Goal: Information Seeking & Learning: Learn about a topic

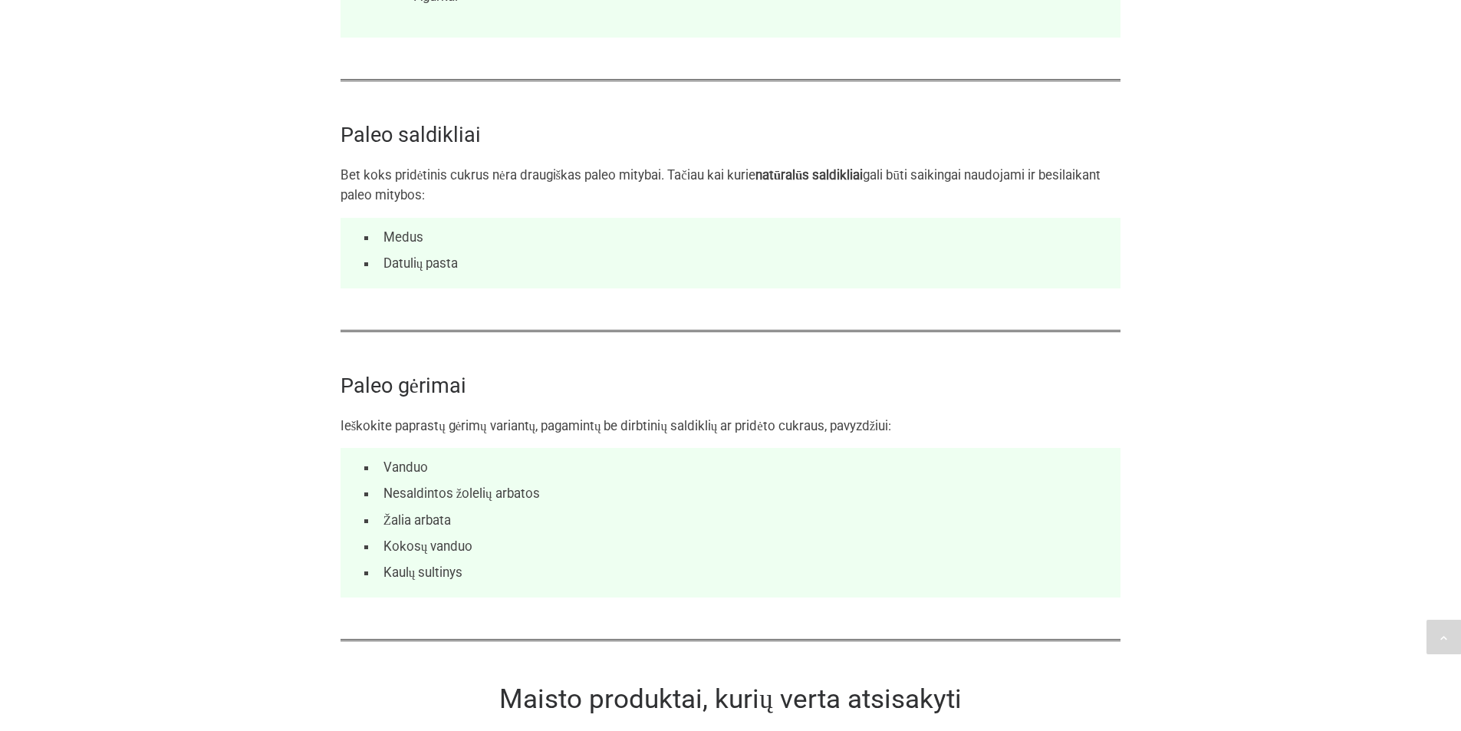
scroll to position [3772, 0]
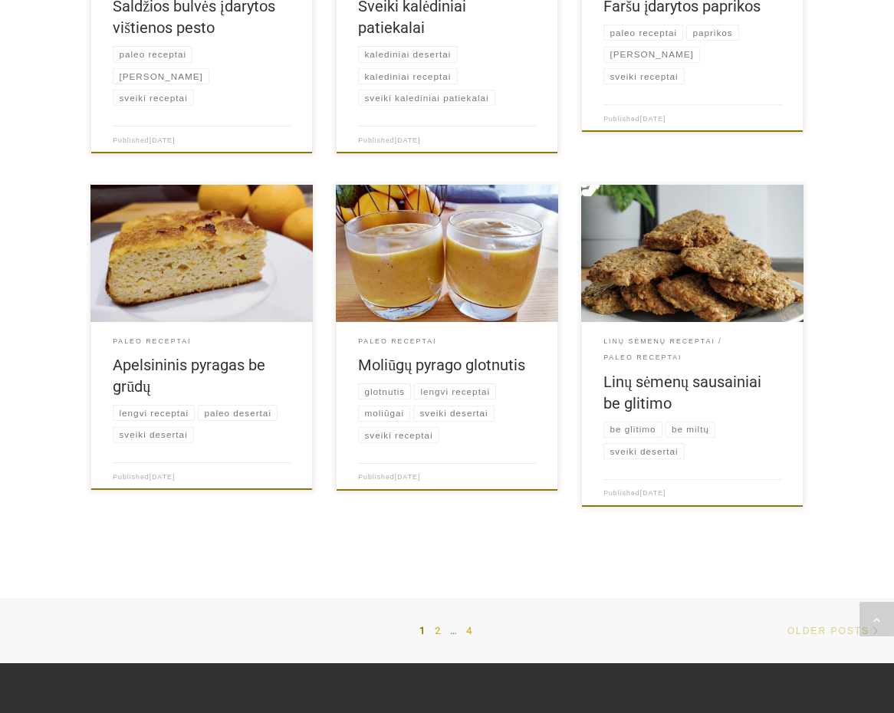
scroll to position [1104, 0]
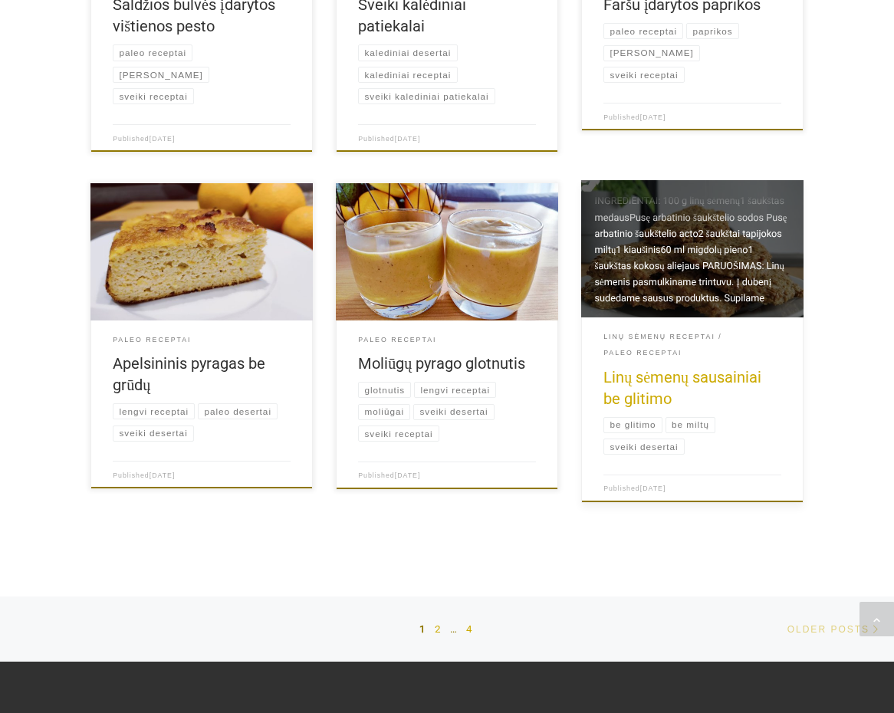
click at [641, 368] on link "Linų sėmenų sausainiai be glitimo" at bounding box center [682, 388] width 158 height 40
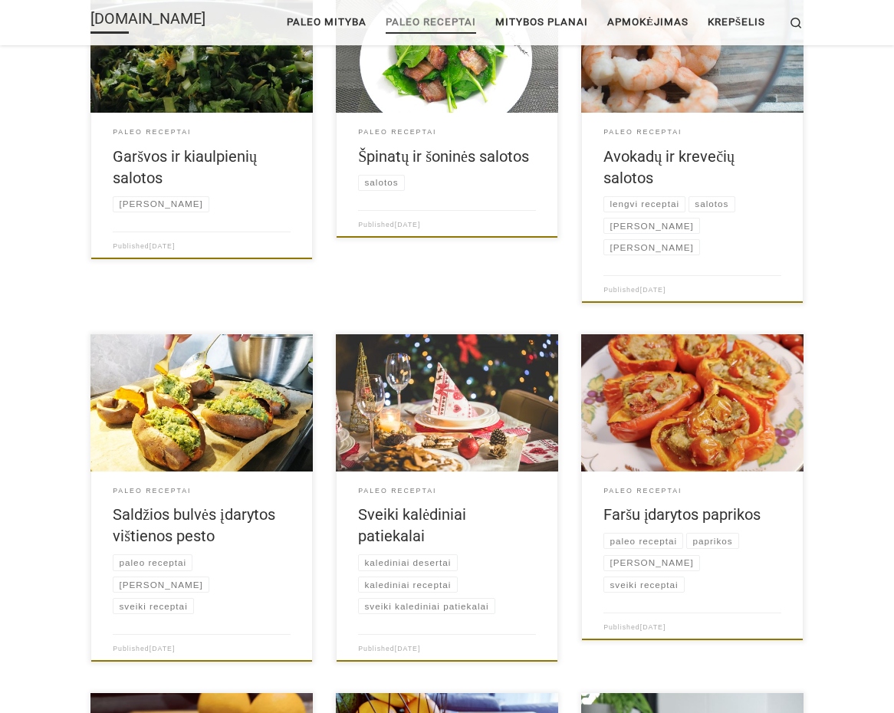
scroll to position [460, 0]
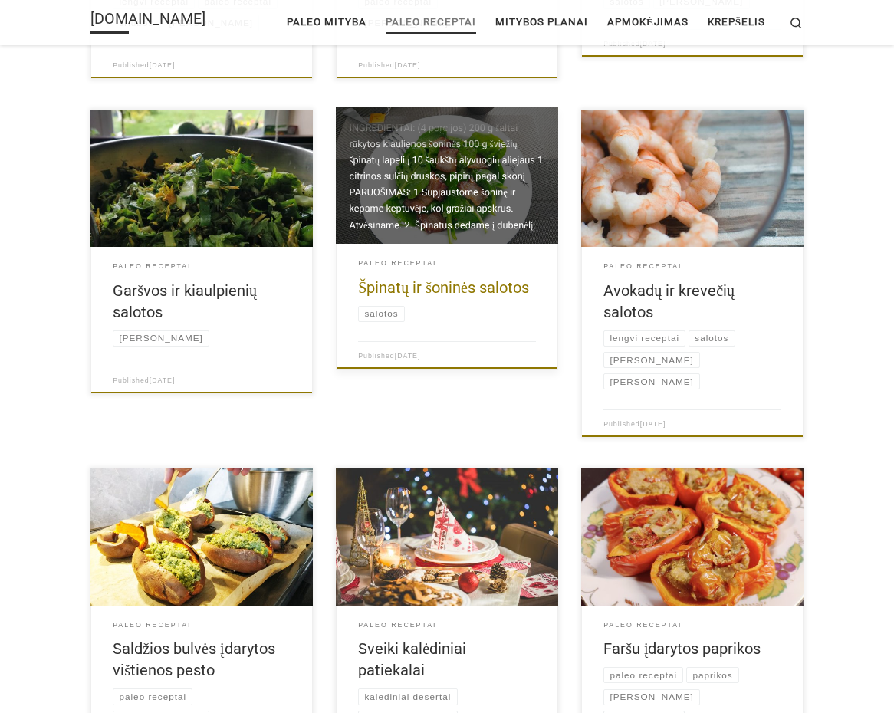
click at [412, 239] on link at bounding box center [447, 175] width 222 height 137
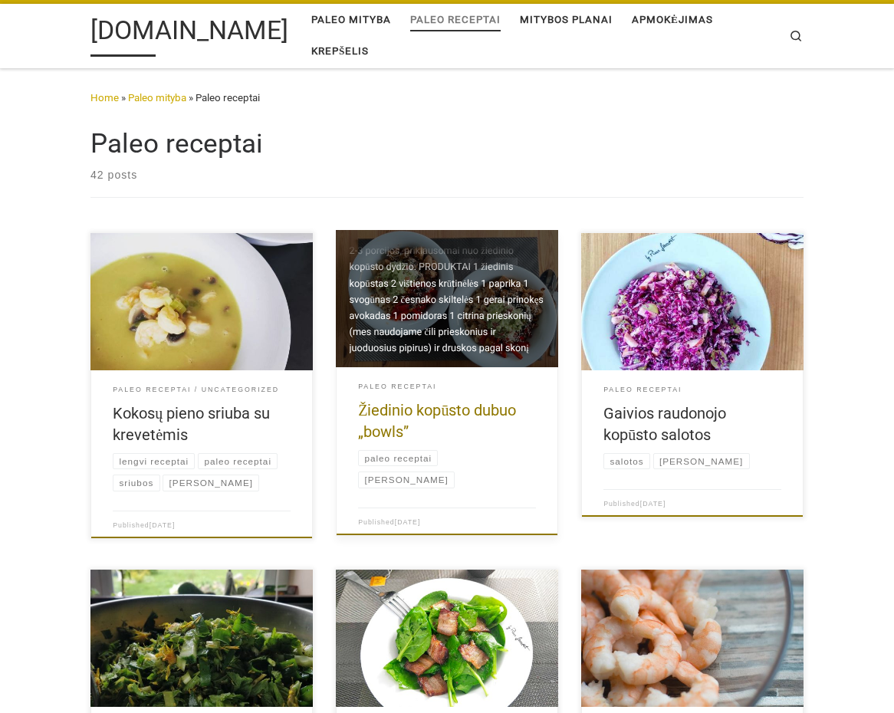
click at [380, 345] on link at bounding box center [447, 298] width 222 height 137
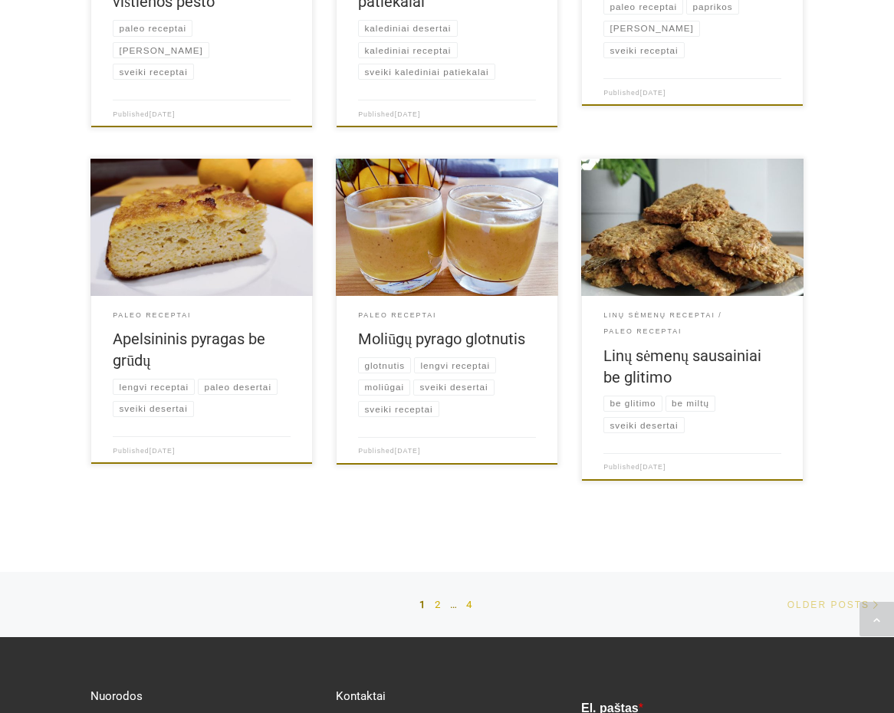
scroll to position [1196, 0]
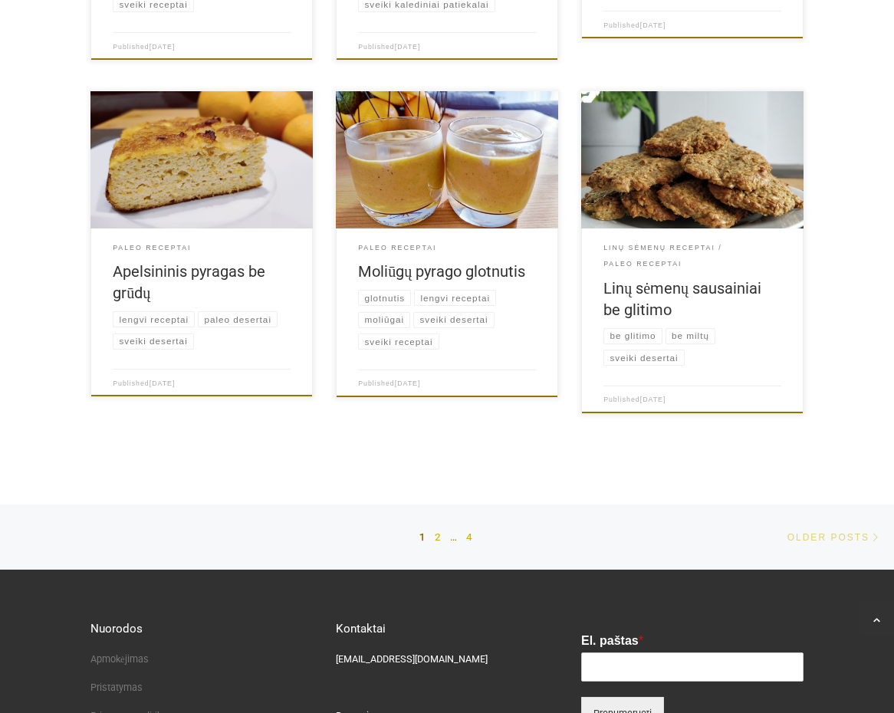
click at [434, 518] on ul "1 2 … 4" at bounding box center [447, 537] width 62 height 38
click at [438, 518] on link "2" at bounding box center [439, 537] width 8 height 38
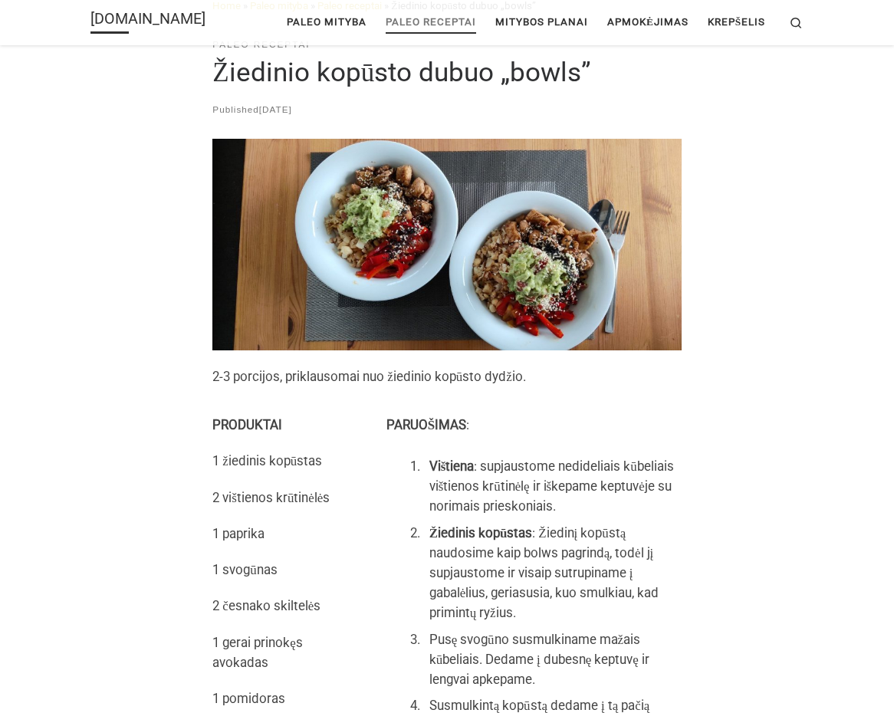
scroll to position [90, 0]
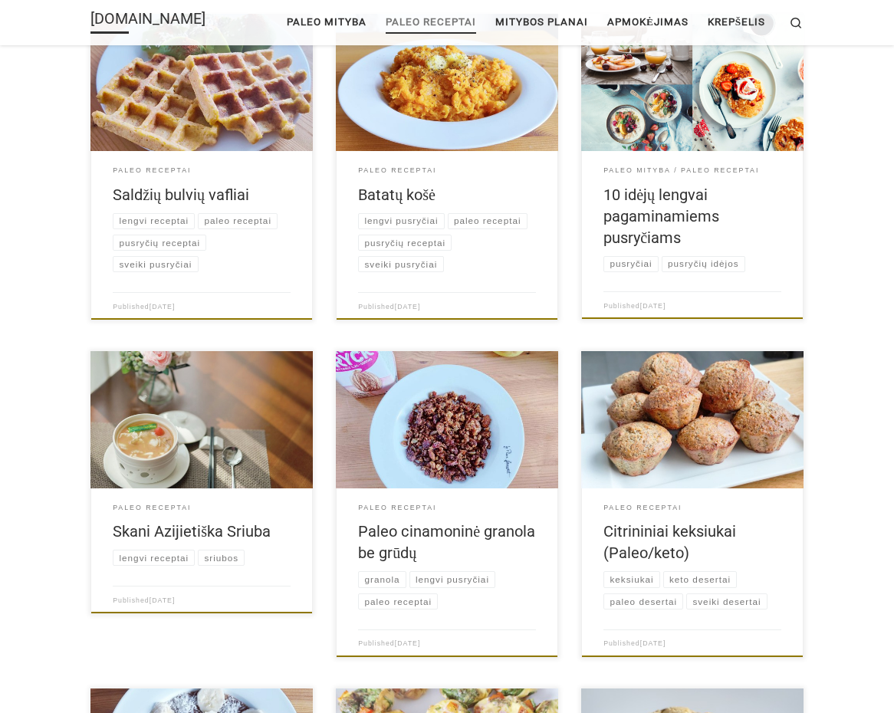
scroll to position [552, 0]
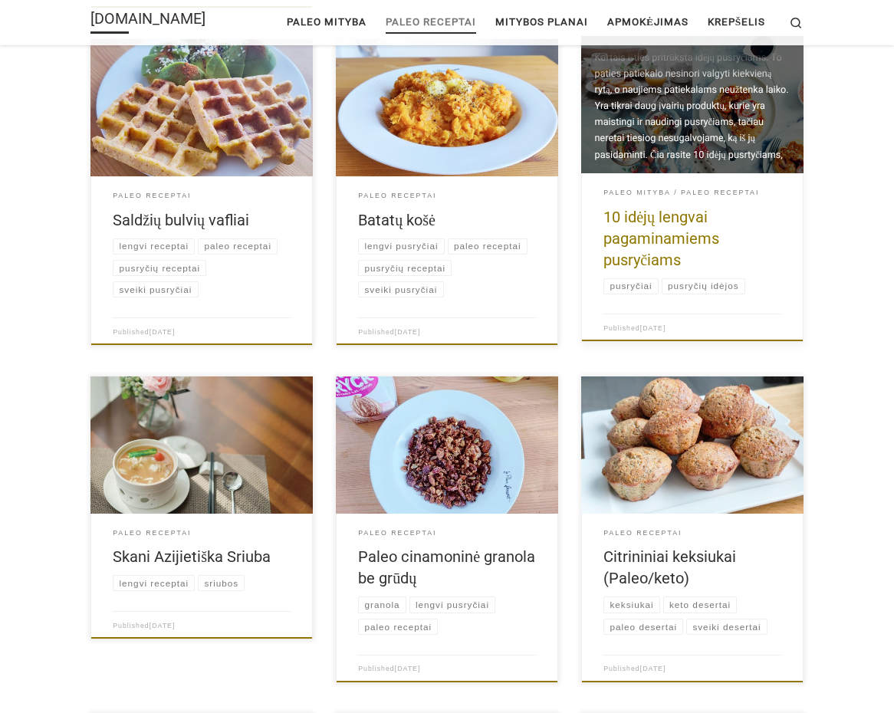
click at [665, 226] on h2 "10 idėjų lengvai pagaminamiems pusryčiams" at bounding box center [692, 238] width 178 height 64
click at [657, 243] on link "10 idėjų lengvai pagaminamiems pusryčiams" at bounding box center [661, 238] width 116 height 61
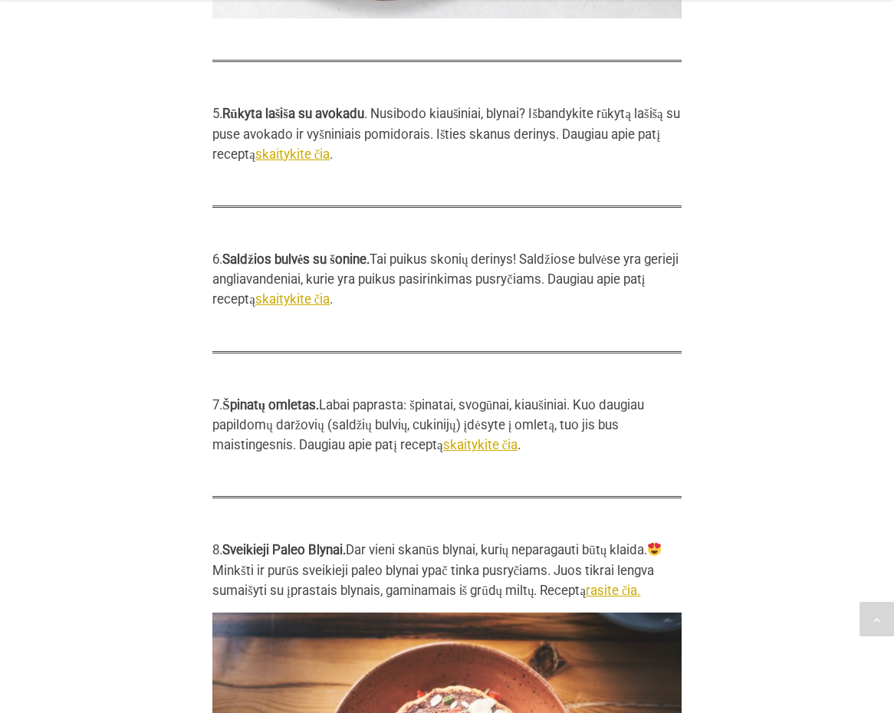
scroll to position [2832, 0]
